Goal: Task Accomplishment & Management: Use online tool/utility

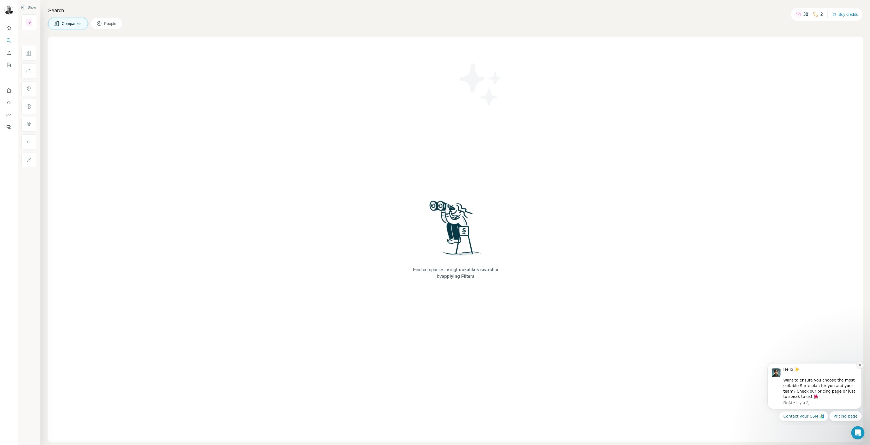
drag, startPoint x: 860, startPoint y: 364, endPoint x: 1617, endPoint y: 716, distance: 835.0
click at [860, 364] on icon "Dismiss notification" at bounding box center [860, 364] width 3 height 3
click at [102, 24] on icon at bounding box center [99, 24] width 6 height 6
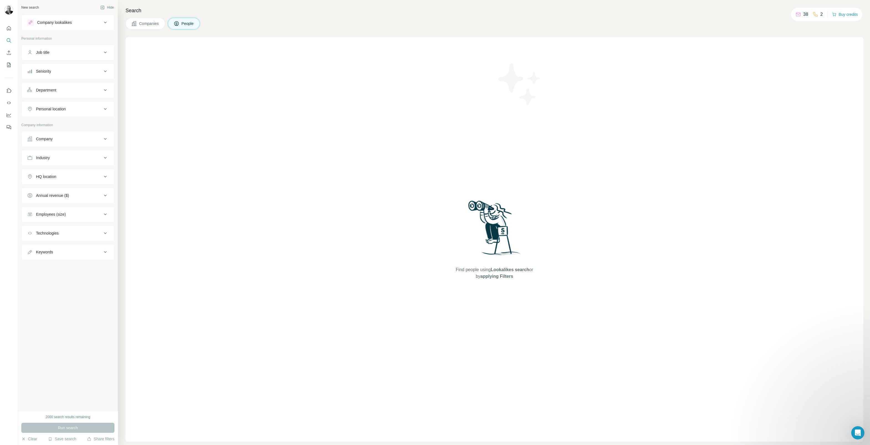
click at [103, 21] on icon at bounding box center [105, 22] width 7 height 7
click at [68, 62] on input "text" at bounding box center [67, 63] width 81 height 10
type input "**********"
drag, startPoint x: 83, startPoint y: 63, endPoint x: 24, endPoint y: 60, distance: 59.1
click at [24, 60] on div "**********" at bounding box center [68, 51] width 93 height 41
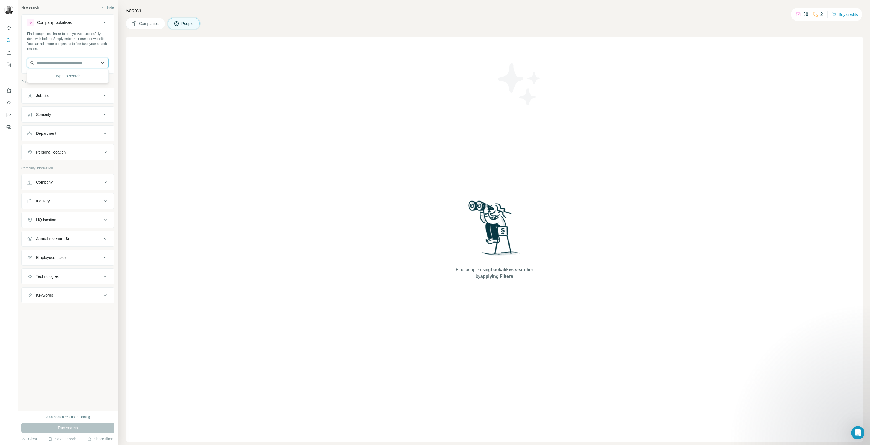
click at [85, 64] on input "text" at bounding box center [67, 63] width 81 height 10
paste input "**********"
drag, startPoint x: 84, startPoint y: 64, endPoint x: 9, endPoint y: 62, distance: 75.1
click at [9, 62] on div "**********" at bounding box center [435, 222] width 870 height 445
type input "******"
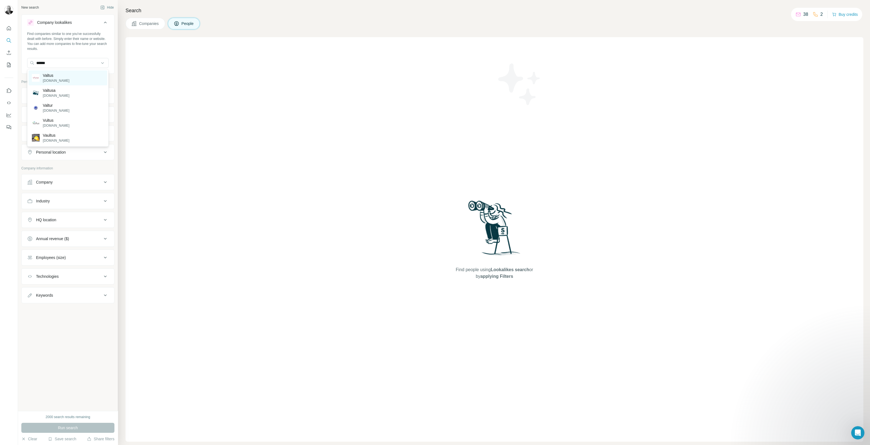
click at [51, 76] on p "Valtus" at bounding box center [56, 76] width 27 height 6
click at [67, 428] on span "Run search" at bounding box center [68, 428] width 20 height 6
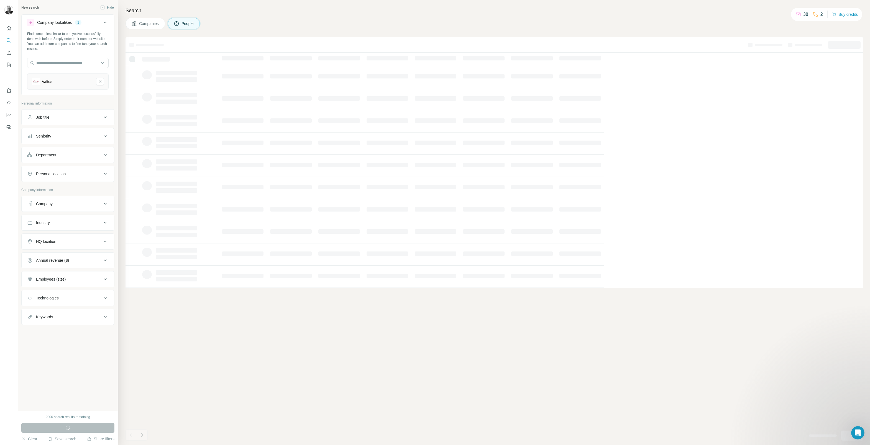
click at [148, 24] on span "Companies" at bounding box center [149, 24] width 20 height 6
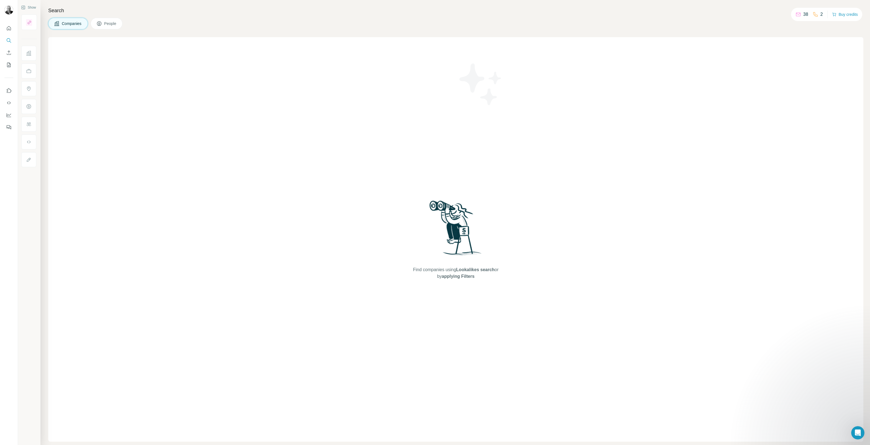
click at [68, 22] on span "Companies" at bounding box center [72, 24] width 20 height 6
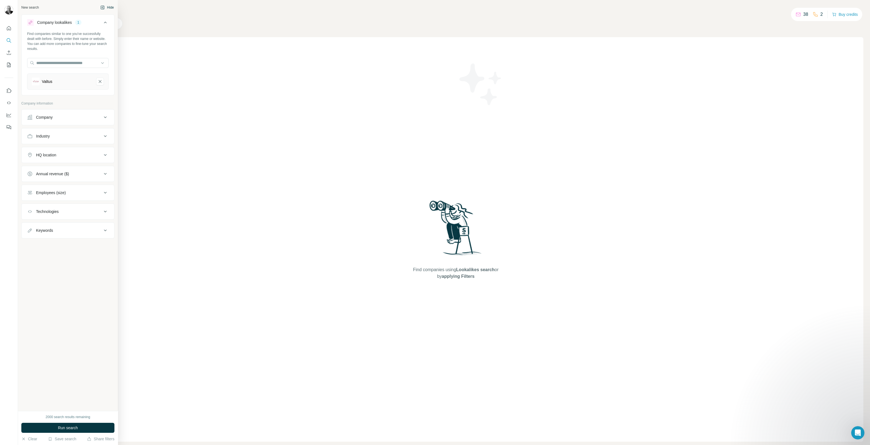
click at [107, 7] on button "Hide" at bounding box center [106, 7] width 21 height 8
click at [32, 7] on div "New search" at bounding box center [29, 7] width 17 height 5
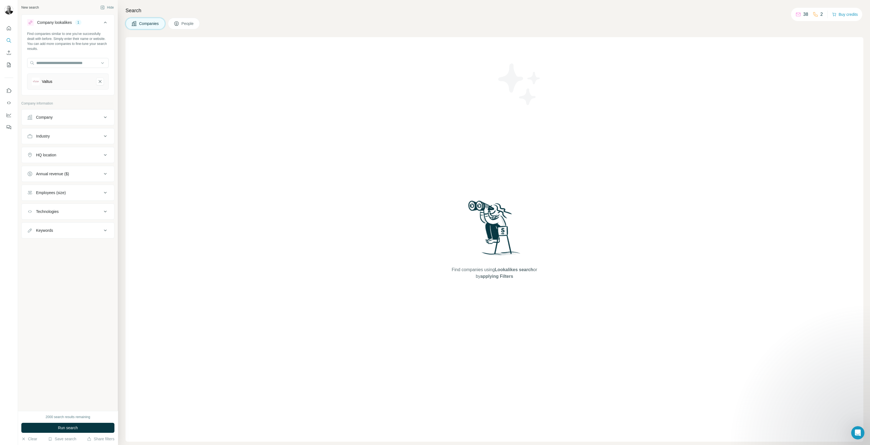
click at [63, 156] on div "HQ location" at bounding box center [64, 155] width 75 height 6
click at [65, 169] on input "text" at bounding box center [67, 169] width 81 height 10
type input "******"
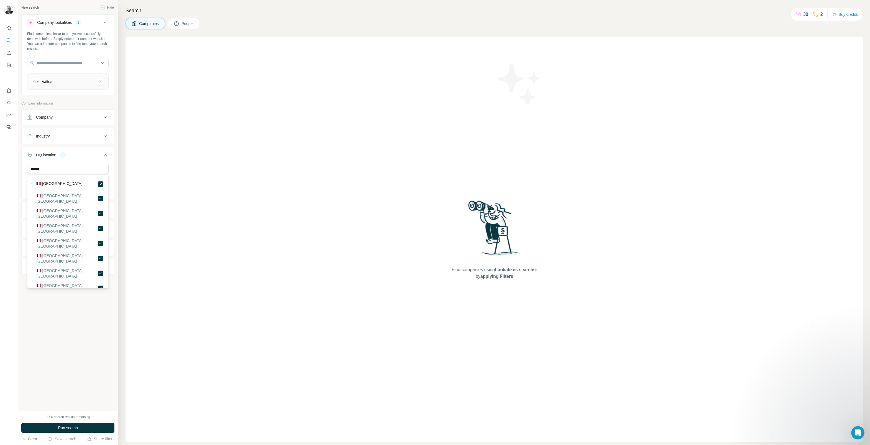
click at [162, 213] on div "Find companies using Lookalikes search or by applying Filters" at bounding box center [495, 239] width 738 height 404
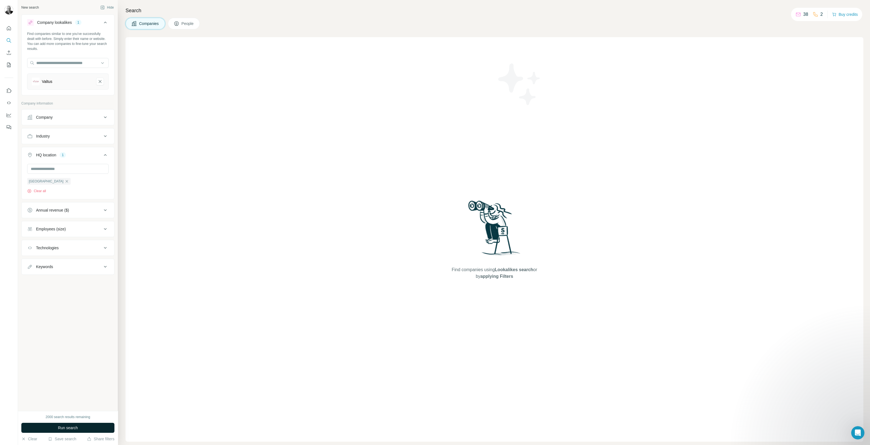
click at [67, 432] on button "Run search" at bounding box center [67, 428] width 93 height 10
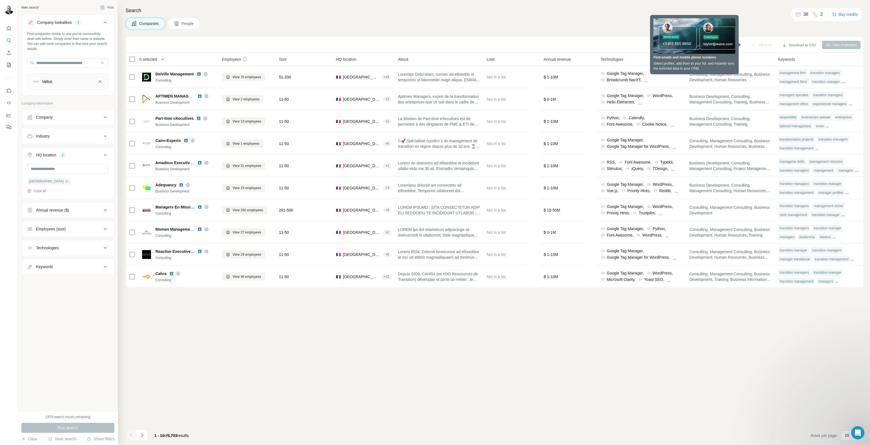
click at [758, 14] on div "Search Companies People Sync to HubSpot Add to list Download as CSV View employ…" at bounding box center [494, 222] width 752 height 445
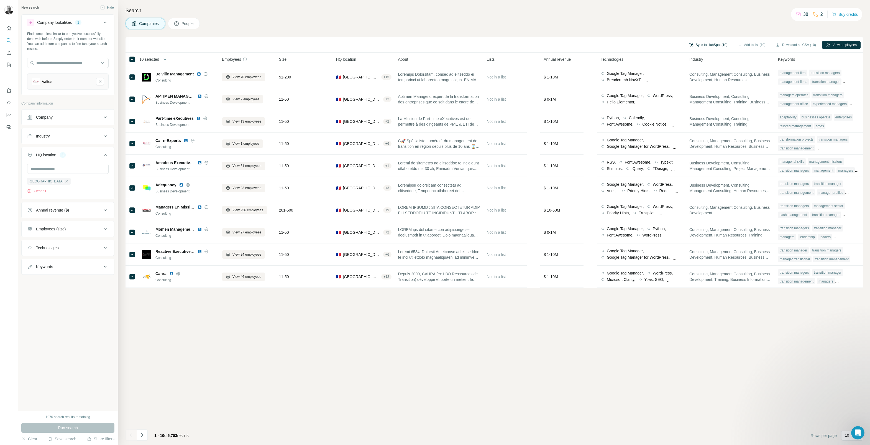
click at [708, 45] on button "Sync to HubSpot (10)" at bounding box center [708, 45] width 46 height 8
click at [685, 91] on button "Sync to HubSpot" at bounding box center [694, 92] width 62 height 11
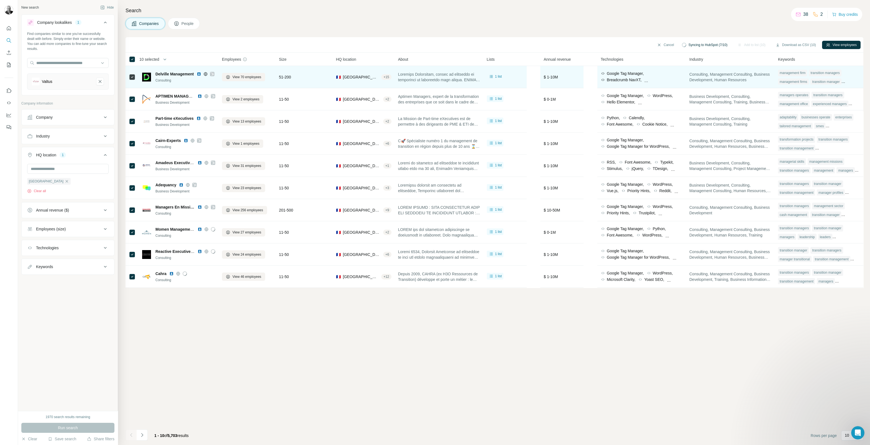
click at [627, 73] on span "Google Tag Manager," at bounding box center [625, 74] width 37 height 6
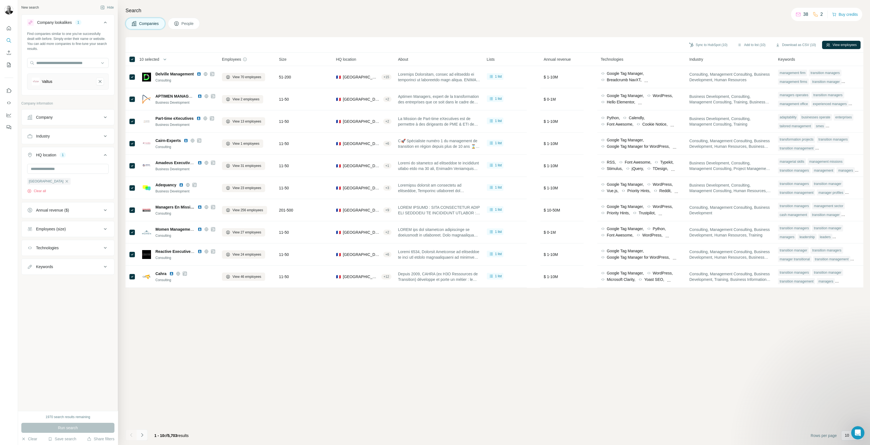
click at [142, 434] on icon "Navigate to next page" at bounding box center [142, 435] width 2 height 4
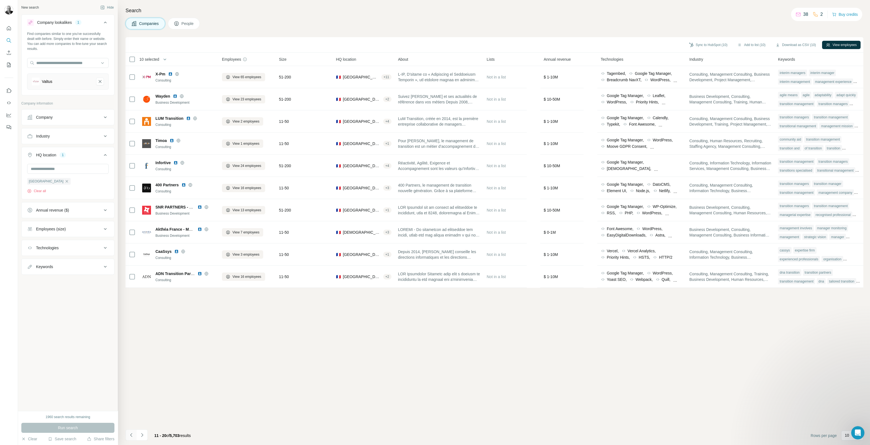
click at [133, 434] on icon "Navigate to previous page" at bounding box center [132, 435] width 6 height 6
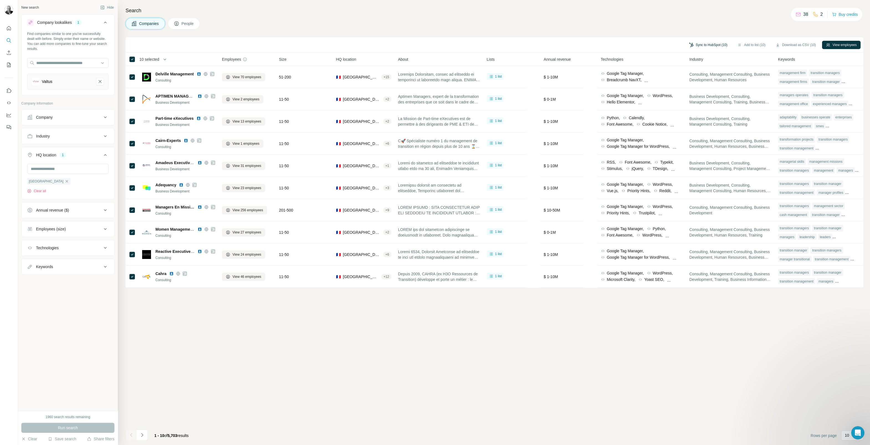
click at [705, 45] on button "Sync to HubSpot (10)" at bounding box center [708, 45] width 46 height 8
click at [688, 25] on div "Companies People" at bounding box center [495, 24] width 738 height 12
